Goal: Information Seeking & Learning: Learn about a topic

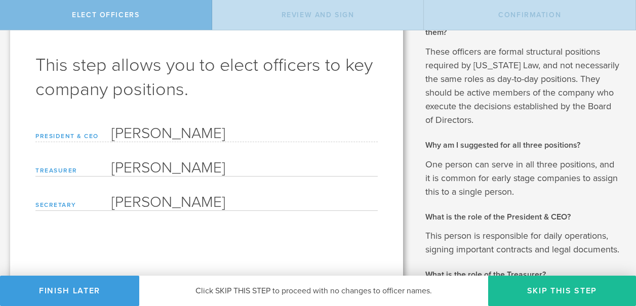
scroll to position [51, 0]
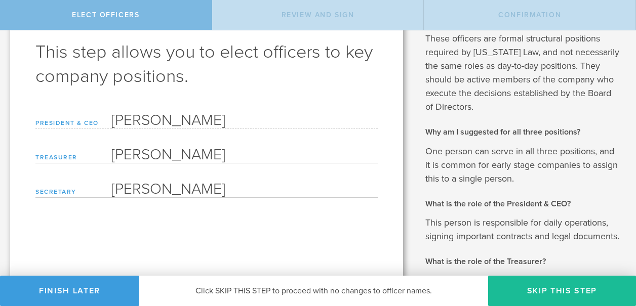
click at [113, 151] on input "Rajiv V Datar" at bounding box center [244, 153] width 266 height 20
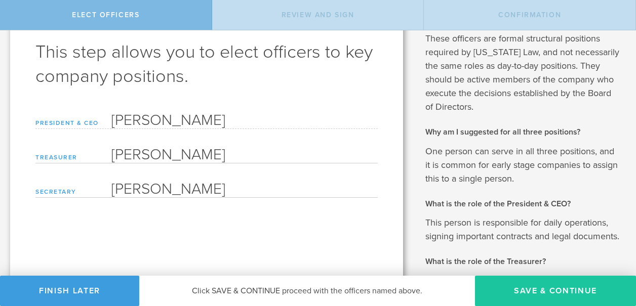
type input "John Caputo"
click at [544, 289] on button "Save & Continue" at bounding box center [555, 291] width 161 height 30
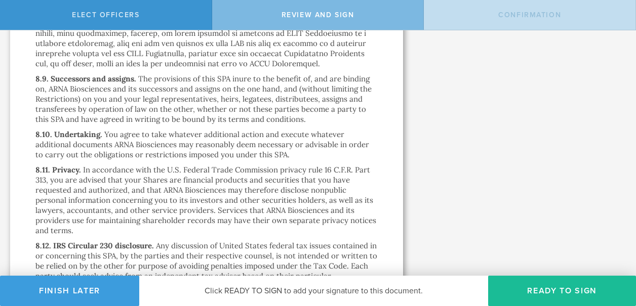
scroll to position [8691, 0]
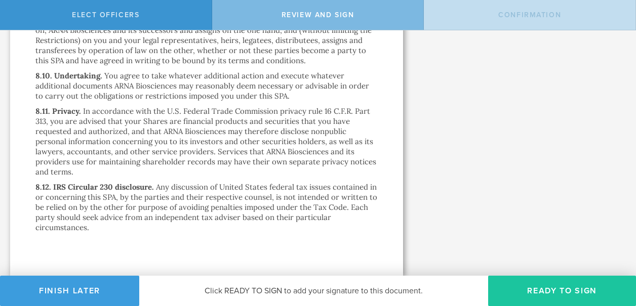
click at [557, 290] on button "Ready to Sign" at bounding box center [562, 291] width 148 height 30
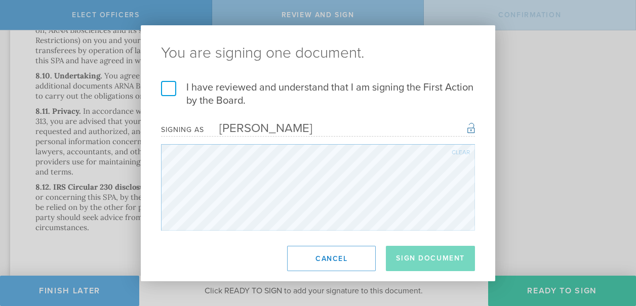
click at [165, 90] on label "I have reviewed and understand that I am signing the First Action by the Board." at bounding box center [318, 94] width 314 height 26
click at [0, 0] on input "I have reviewed and understand that I am signing the First Action by the Board." at bounding box center [0, 0] width 0 height 0
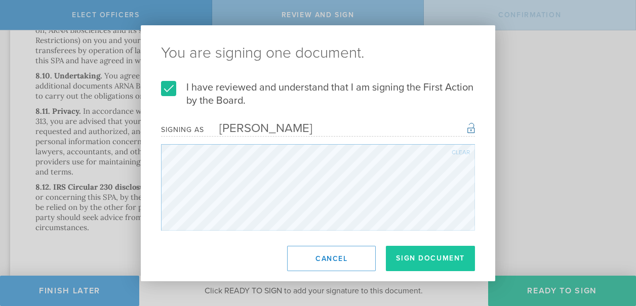
click at [424, 256] on button "Sign Document" at bounding box center [430, 258] width 89 height 25
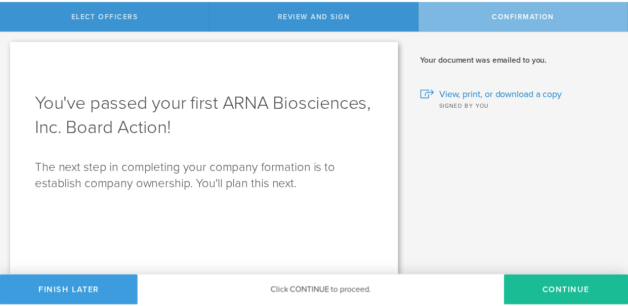
scroll to position [0, 0]
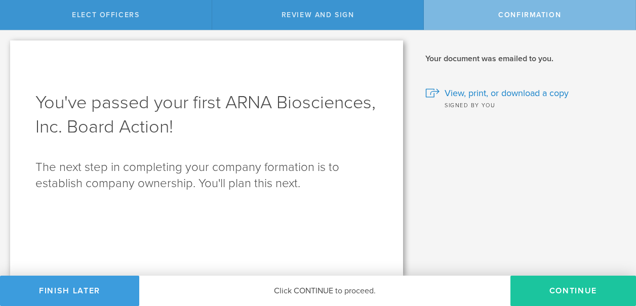
click at [572, 292] on button "Continue" at bounding box center [573, 291] width 126 height 30
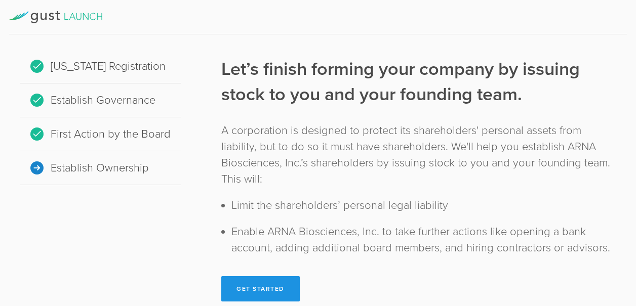
click at [257, 288] on button "Get Started" at bounding box center [260, 288] width 78 height 25
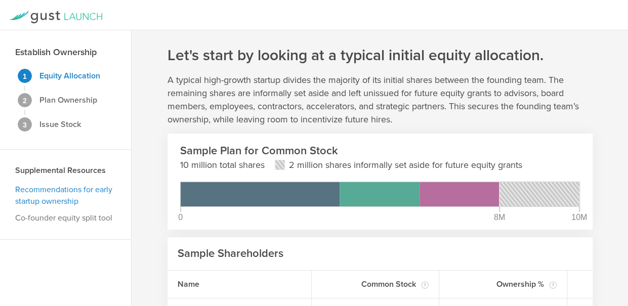
click at [62, 189] on link "Recommendations for early startup ownership" at bounding box center [63, 196] width 97 height 22
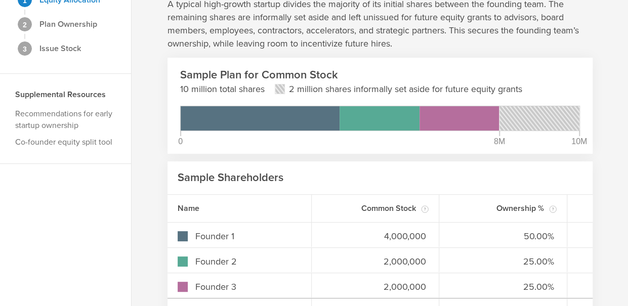
scroll to position [45, 0]
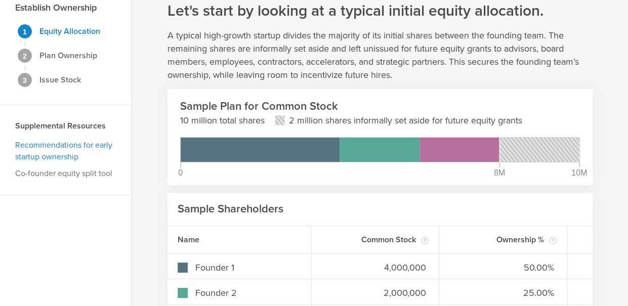
click at [53, 143] on link "Recommendations for early startup ownership" at bounding box center [63, 151] width 97 height 22
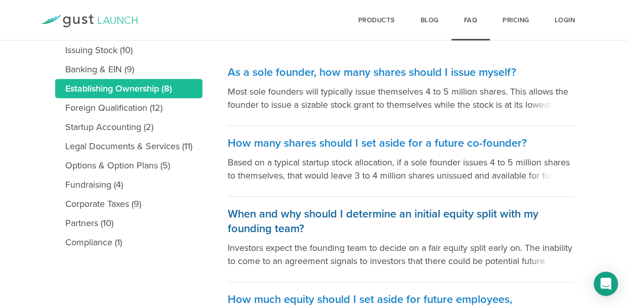
scroll to position [252, 0]
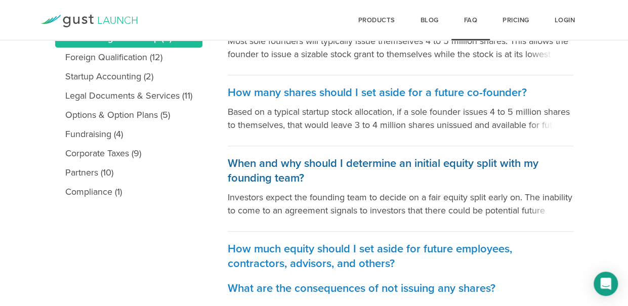
click at [327, 163] on h3 "When and why should I determine an initial equity split with my founding team?" at bounding box center [401, 170] width 346 height 29
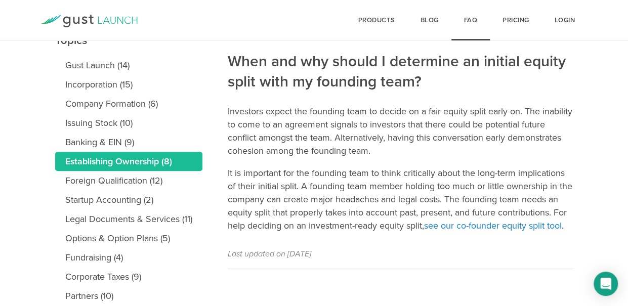
scroll to position [152, 0]
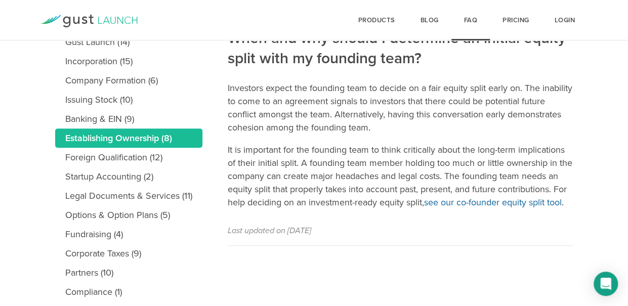
click at [424, 208] on link "see our co-founder equity split tool" at bounding box center [493, 202] width 138 height 11
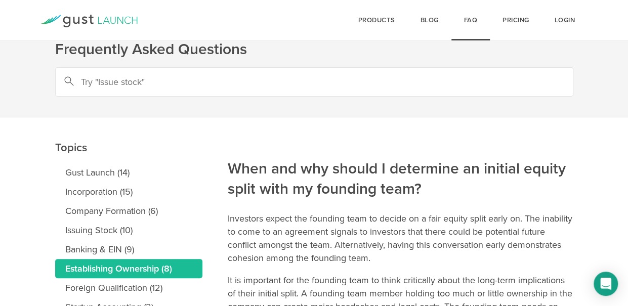
scroll to position [0, 0]
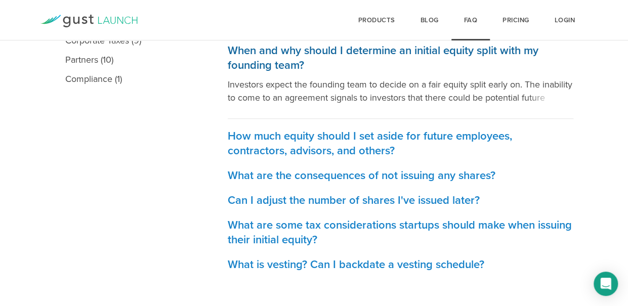
scroll to position [370, 0]
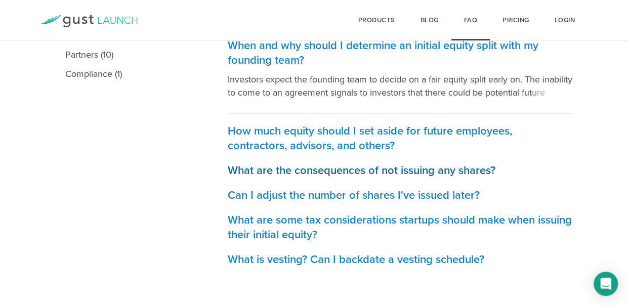
click at [316, 170] on h3 "What are the consequences of not issuing any shares?" at bounding box center [401, 170] width 346 height 15
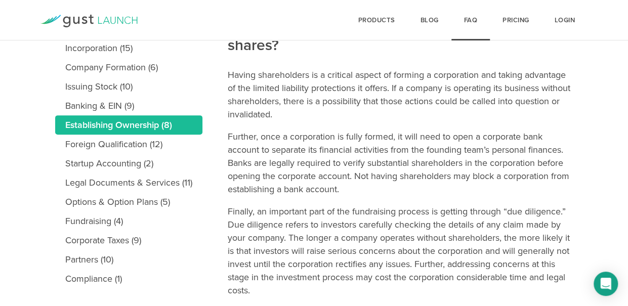
scroll to position [152, 0]
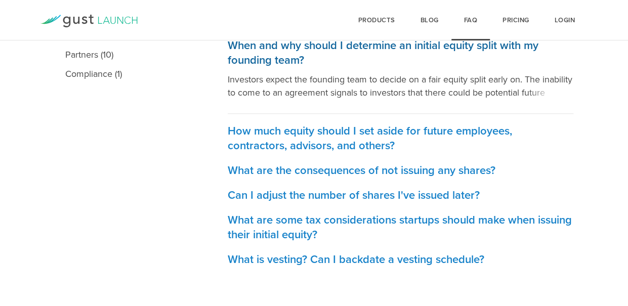
scroll to position [370, 0]
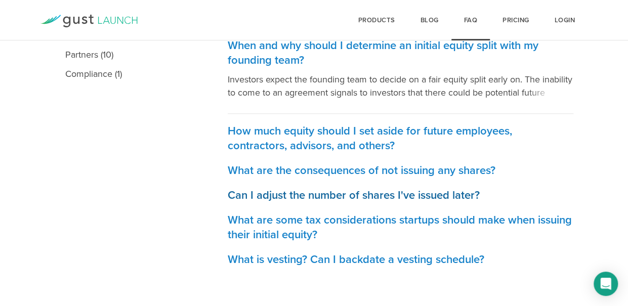
click at [316, 195] on h3 "Can I adjust the number of shares I've issued later?" at bounding box center [401, 195] width 346 height 15
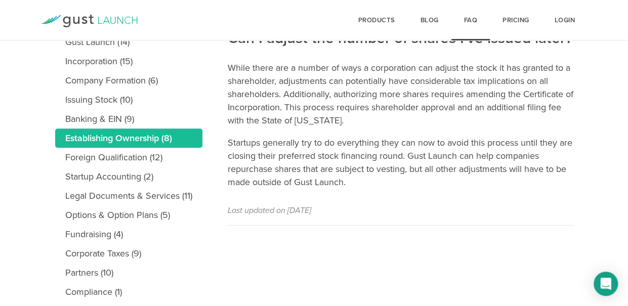
scroll to position [51, 0]
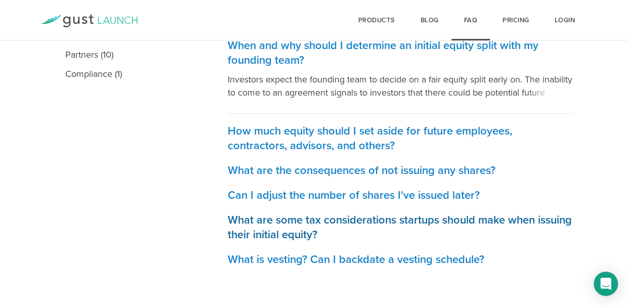
click at [284, 219] on h3 "What are some tax considerations startups should make when issuing their initia…" at bounding box center [401, 227] width 346 height 29
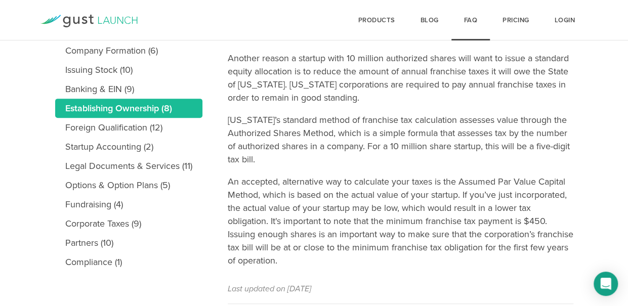
scroll to position [169, 0]
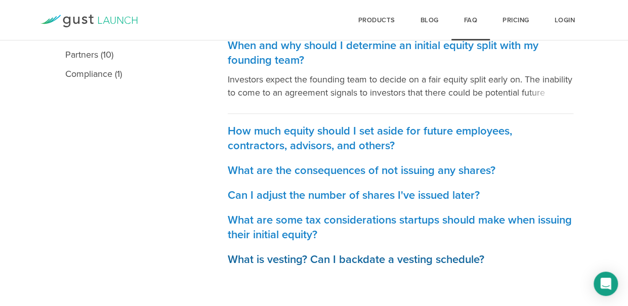
click at [294, 259] on h3 "What is vesting? Can I backdate a vesting schedule?" at bounding box center [401, 260] width 346 height 15
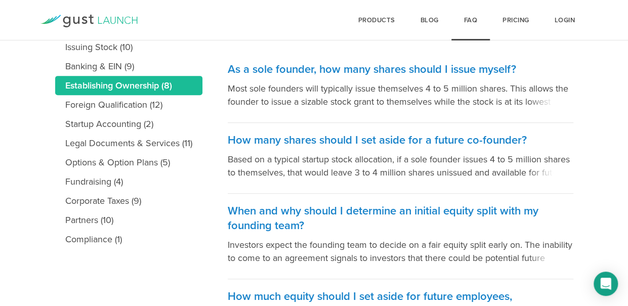
scroll to position [218, 0]
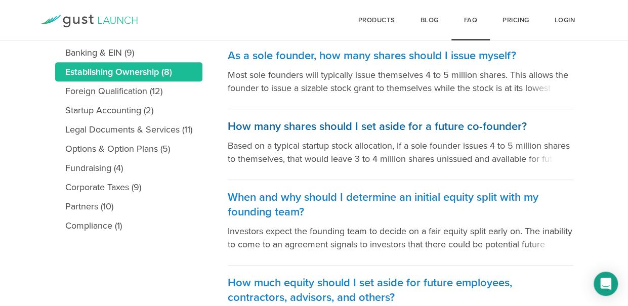
click at [301, 124] on h3 "How many shares should I set aside for a future co-founder?" at bounding box center [401, 126] width 346 height 15
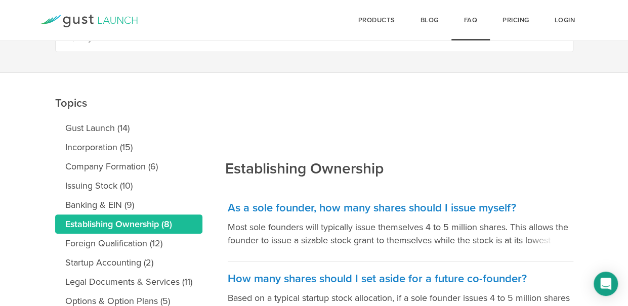
scroll to position [16, 0]
